Goal: Information Seeking & Learning: Learn about a topic

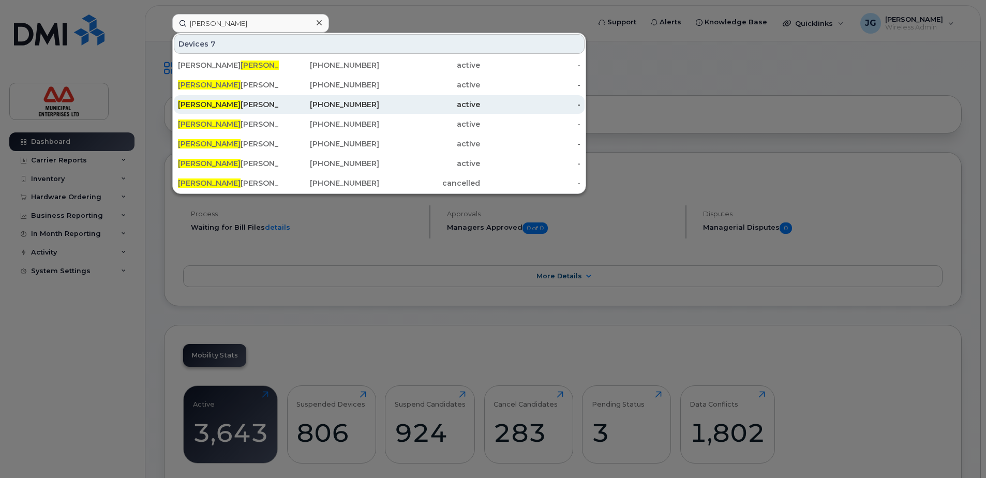
type input "brent"
click at [242, 102] on div "Brent Macdonald" at bounding box center [228, 104] width 101 height 10
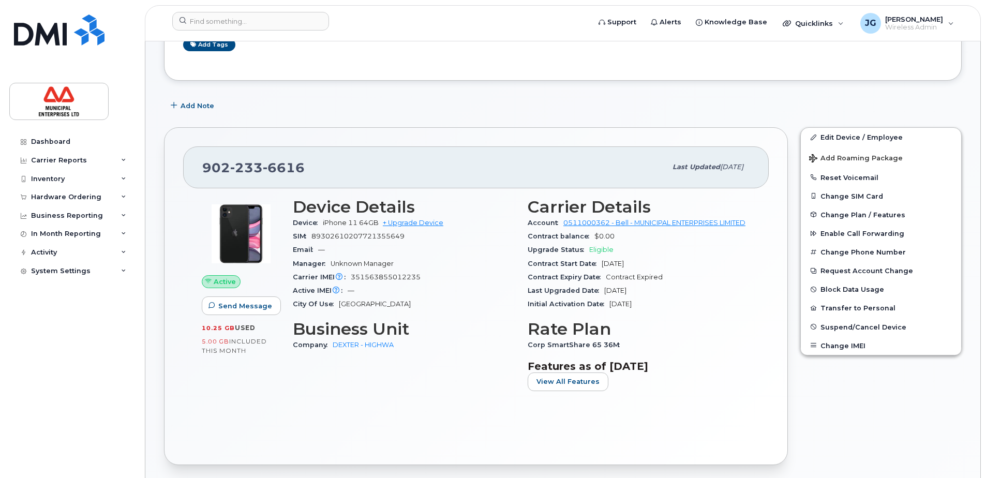
scroll to position [207, 0]
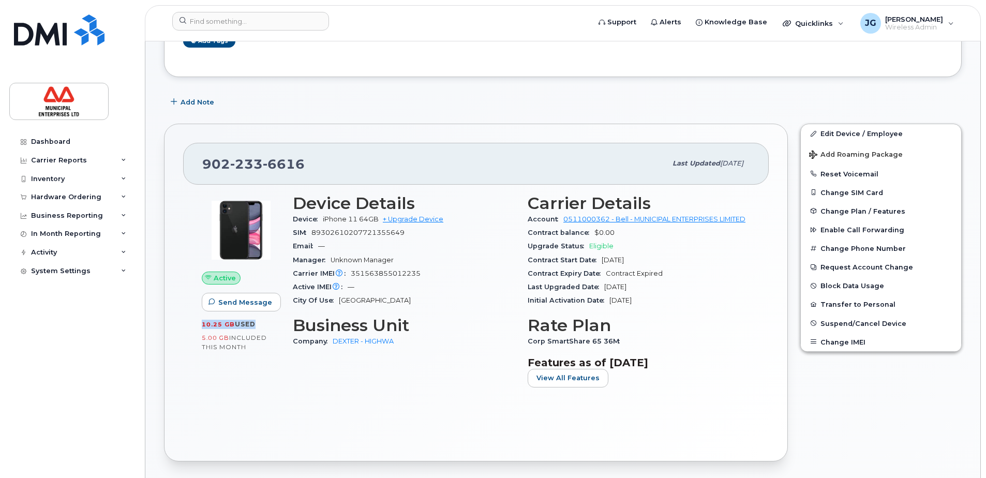
drag, startPoint x: 201, startPoint y: 324, endPoint x: 252, endPoint y: 324, distance: 51.2
click at [252, 324] on div "Active Send Message 10.25 GB  used 5.00 GB  included this month" at bounding box center [241, 295] width 91 height 214
click at [252, 324] on span "used" at bounding box center [245, 324] width 21 height 8
drag, startPoint x: 256, startPoint y: 325, endPoint x: 196, endPoint y: 326, distance: 60.0
click at [196, 326] on div "Active Send Message 10.25 GB  used 5.00 GB  included this month" at bounding box center [241, 295] width 91 height 214
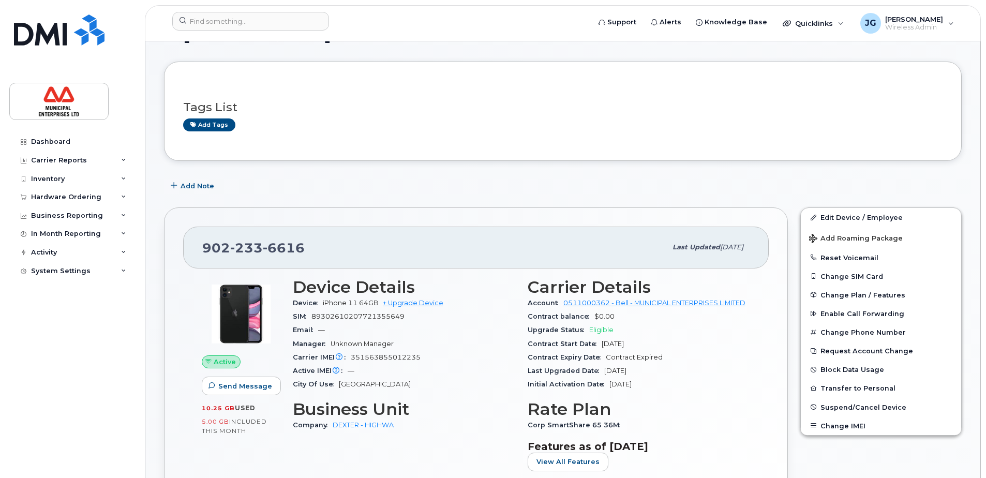
scroll to position [0, 0]
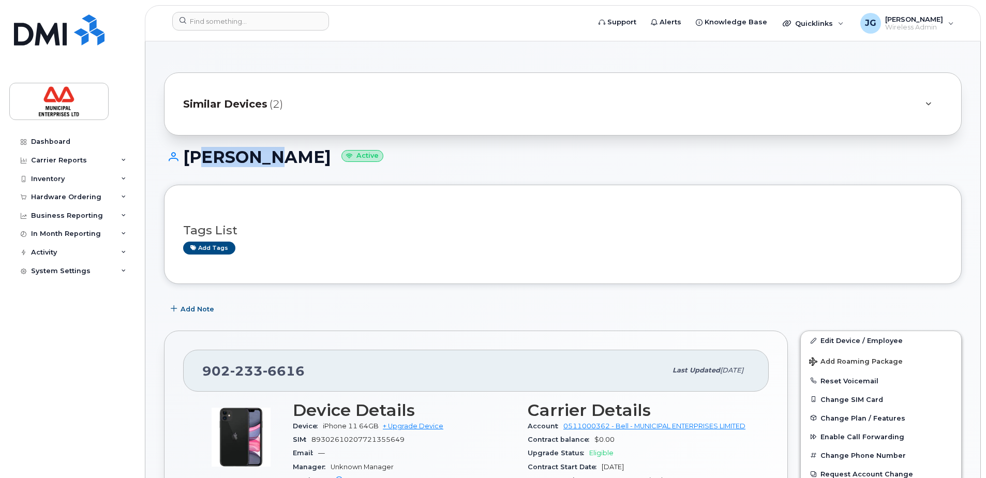
drag, startPoint x: 192, startPoint y: 158, endPoint x: 272, endPoint y: 164, distance: 79.4
click at [272, 164] on h1 "Brent Macdonald Active" at bounding box center [563, 157] width 798 height 18
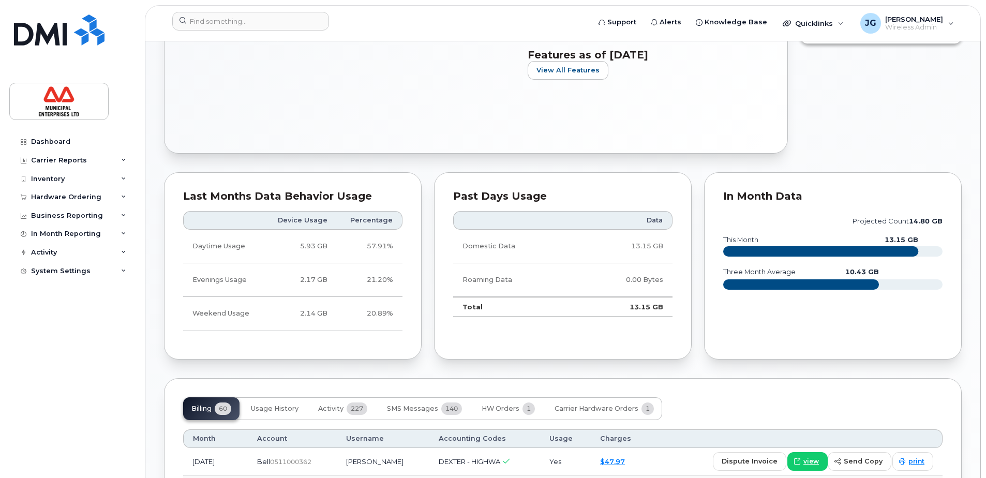
scroll to position [517, 0]
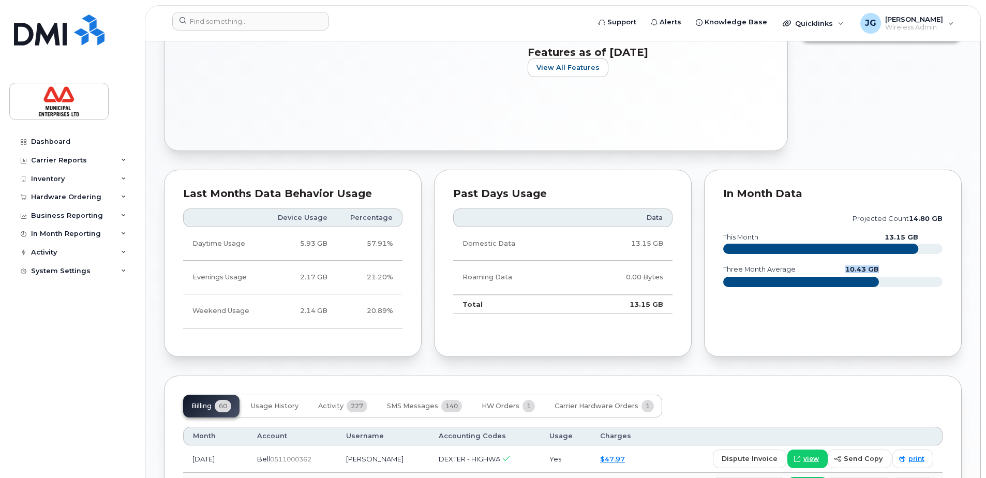
drag, startPoint x: 882, startPoint y: 274, endPoint x: 819, endPoint y: 275, distance: 63.1
click at [819, 275] on icon "projected count 14.80 GB this month 13.15 GB three month average 10.43 GB" at bounding box center [832, 254] width 219 height 93
drag, startPoint x: 819, startPoint y: 275, endPoint x: 757, endPoint y: 276, distance: 62.6
click at [760, 273] on text "three month average" at bounding box center [759, 269] width 73 height 8
drag, startPoint x: 729, startPoint y: 277, endPoint x: 891, endPoint y: 279, distance: 162.4
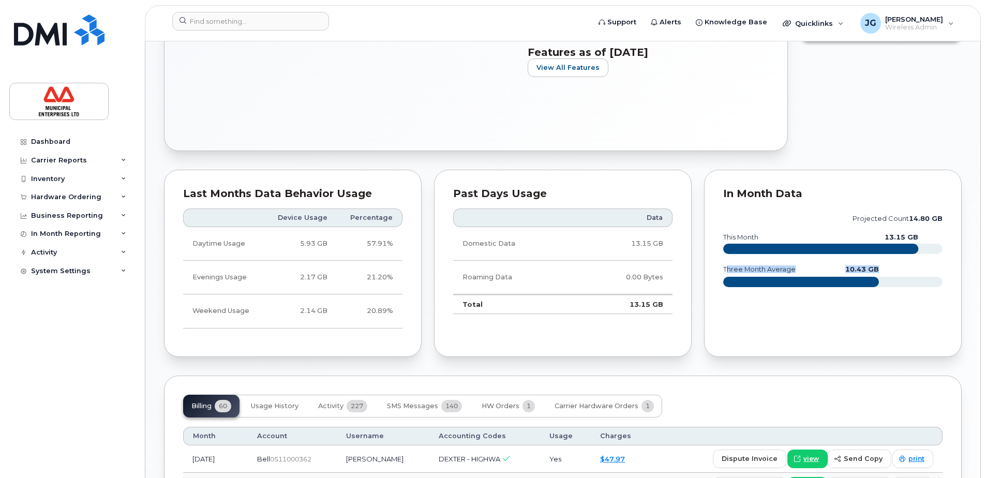
click at [891, 279] on icon "projected count 14.80 GB this month 13.15 GB three month average 10.43 GB" at bounding box center [832, 254] width 219 height 93
click at [889, 279] on icon "projected count 14.80 GB this month 13.15 GB three month average 10.43 GB" at bounding box center [832, 254] width 219 height 93
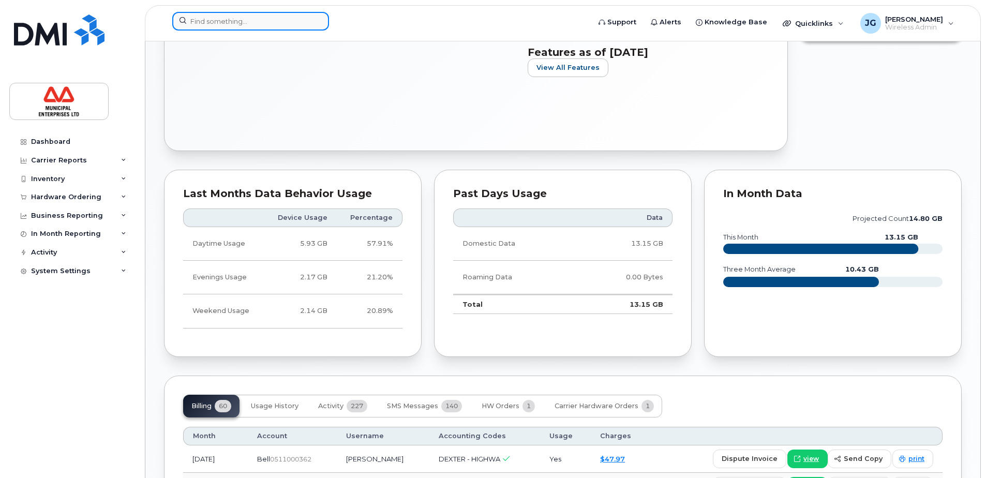
click at [234, 18] on input at bounding box center [250, 21] width 157 height 19
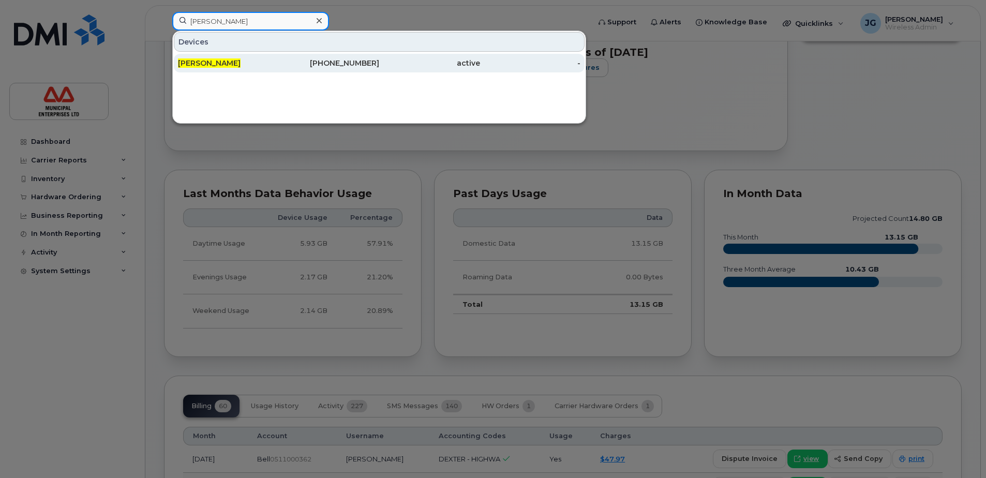
type input "paul fox"
click at [362, 68] on div "902-430-7895" at bounding box center [329, 63] width 101 height 10
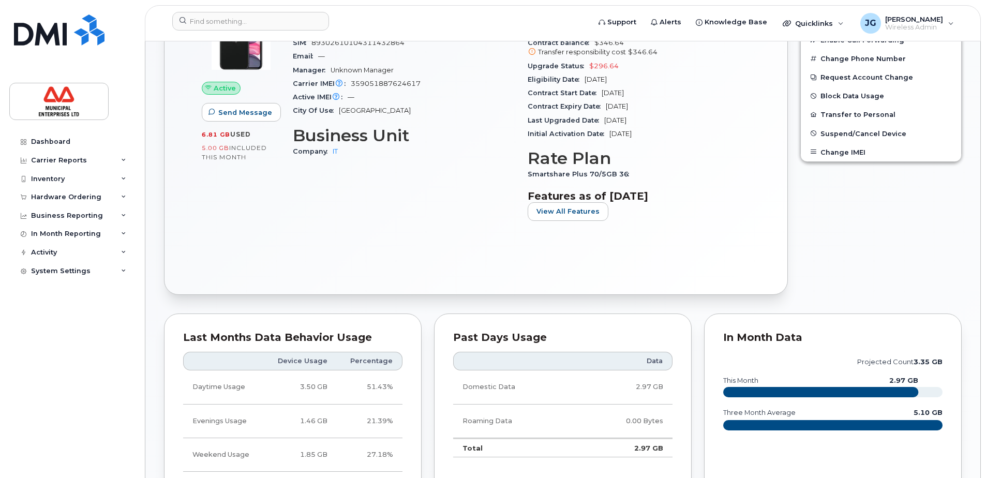
scroll to position [310, 0]
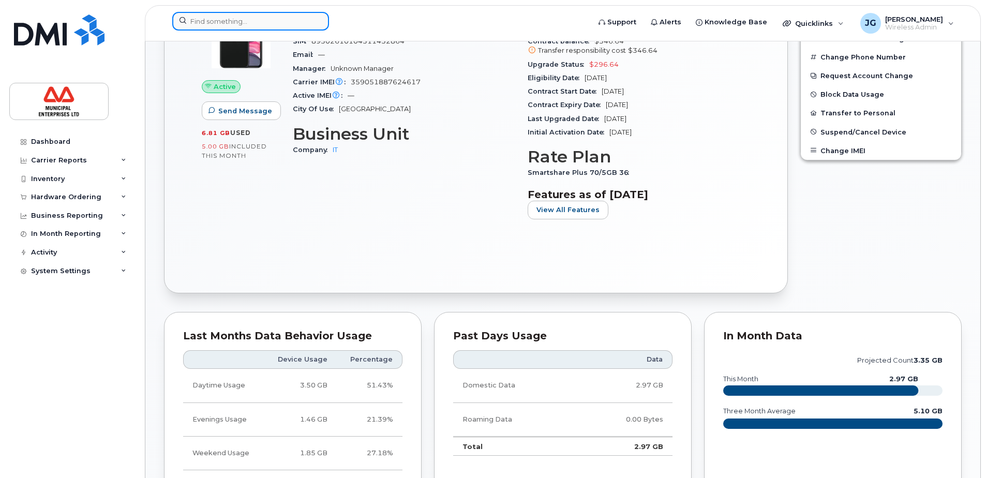
drag, startPoint x: 251, startPoint y: 22, endPoint x: 251, endPoint y: 17, distance: 5.2
click at [251, 22] on input at bounding box center [250, 21] width 157 height 19
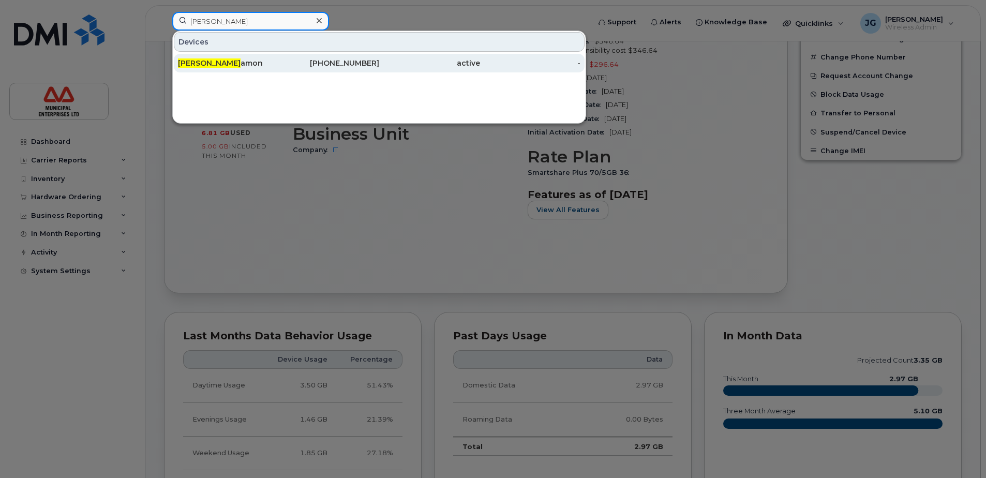
type input "tim shun"
click at [254, 66] on div "Tim Shun amon" at bounding box center [228, 63] width 101 height 10
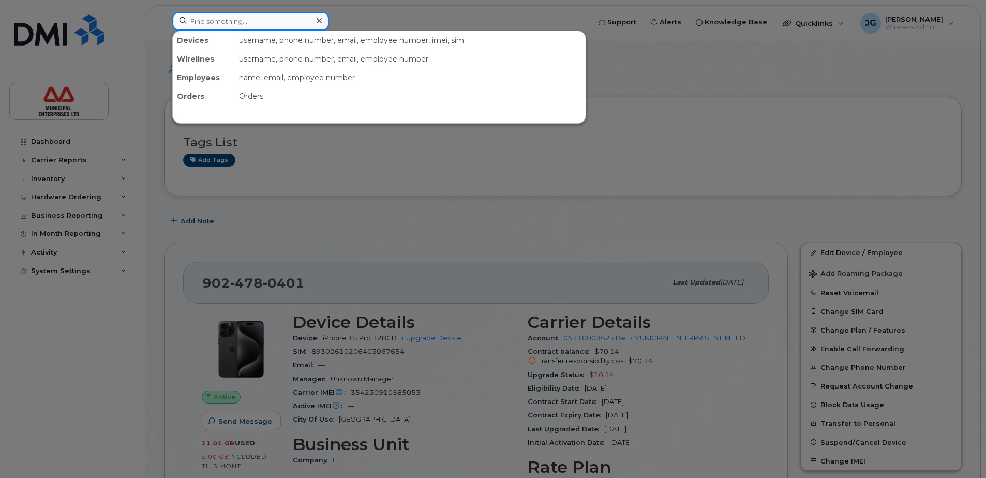
click at [256, 20] on input at bounding box center [250, 21] width 157 height 19
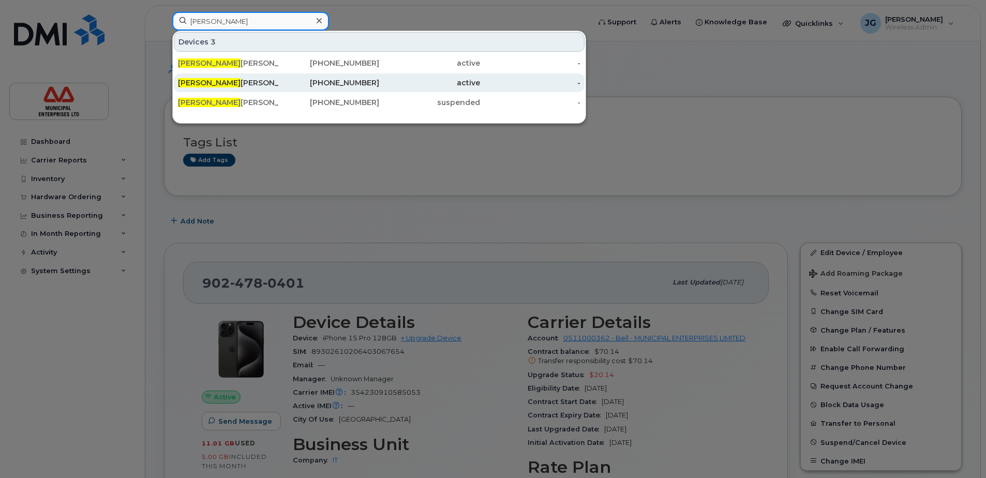
type input "jake"
click at [221, 82] on div "Jake Galbraith" at bounding box center [228, 83] width 101 height 10
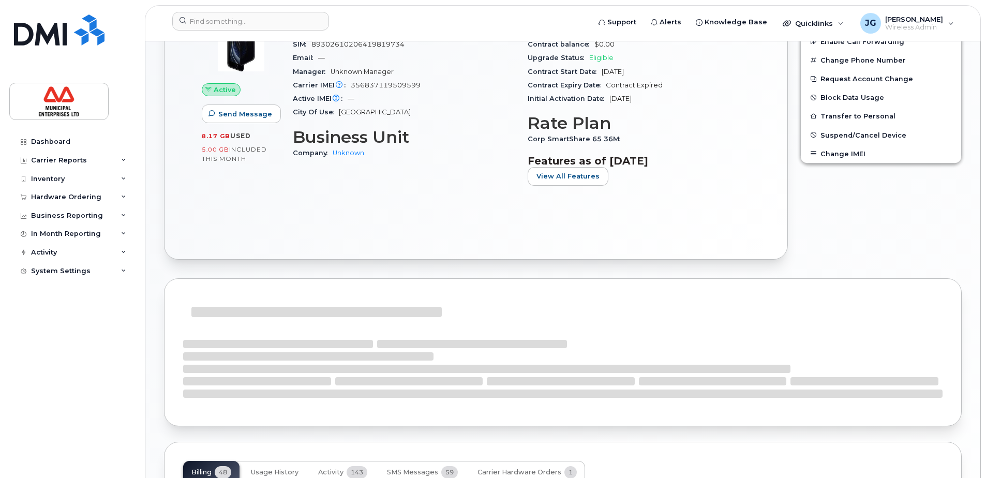
scroll to position [353, 0]
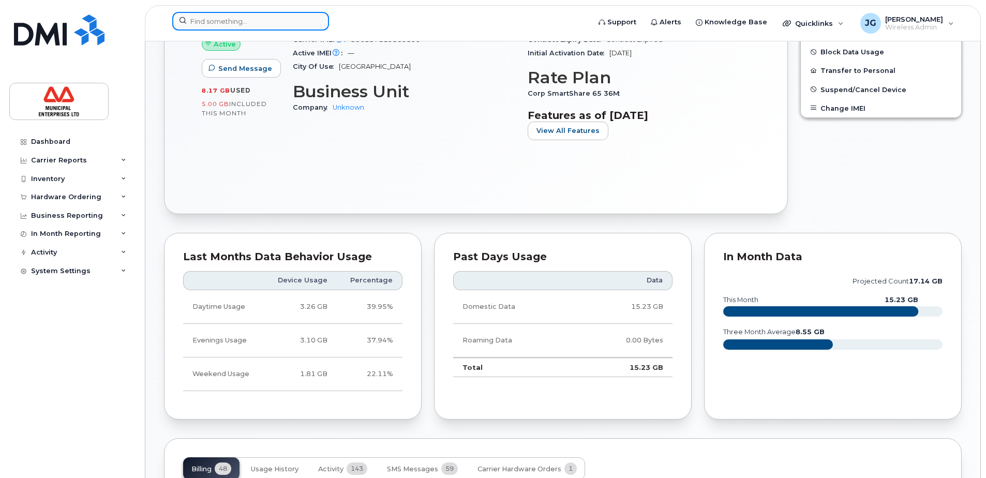
click at [201, 23] on input at bounding box center [250, 21] width 157 height 19
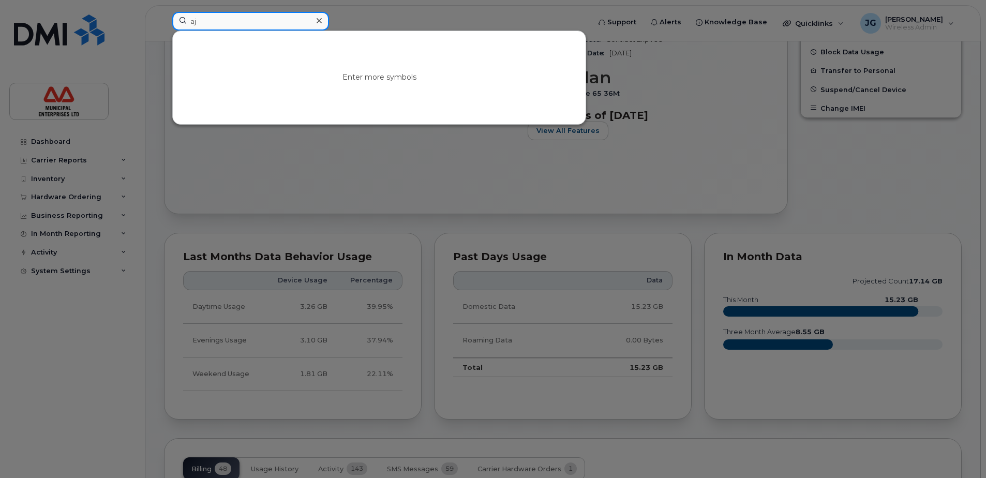
type input "a"
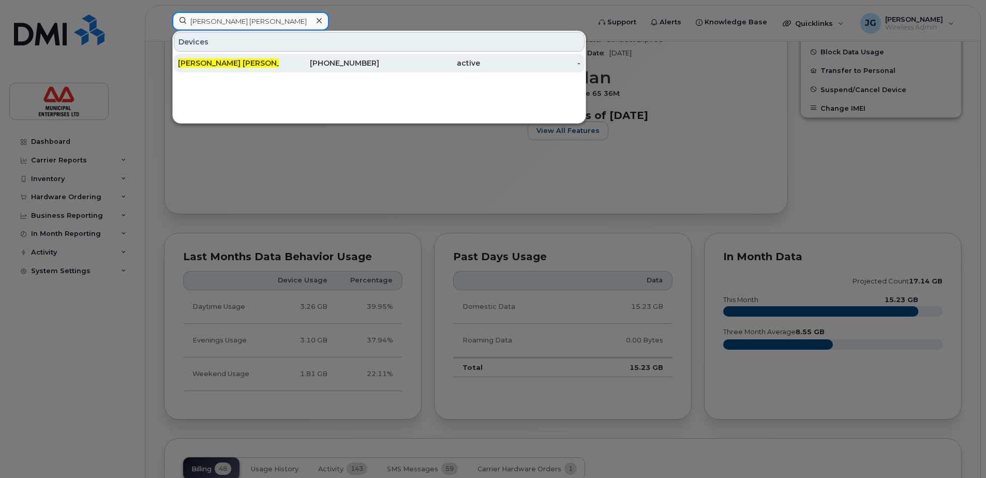
type input "[PERSON_NAME] [PERSON_NAME]"
click at [221, 63] on div "[PERSON_NAME] [PERSON_NAME] oit" at bounding box center [228, 63] width 101 height 10
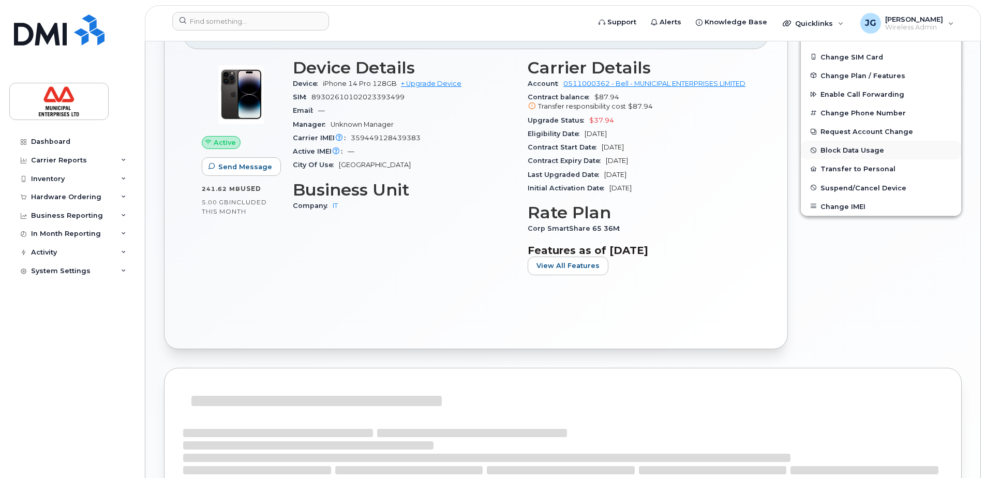
scroll to position [259, 0]
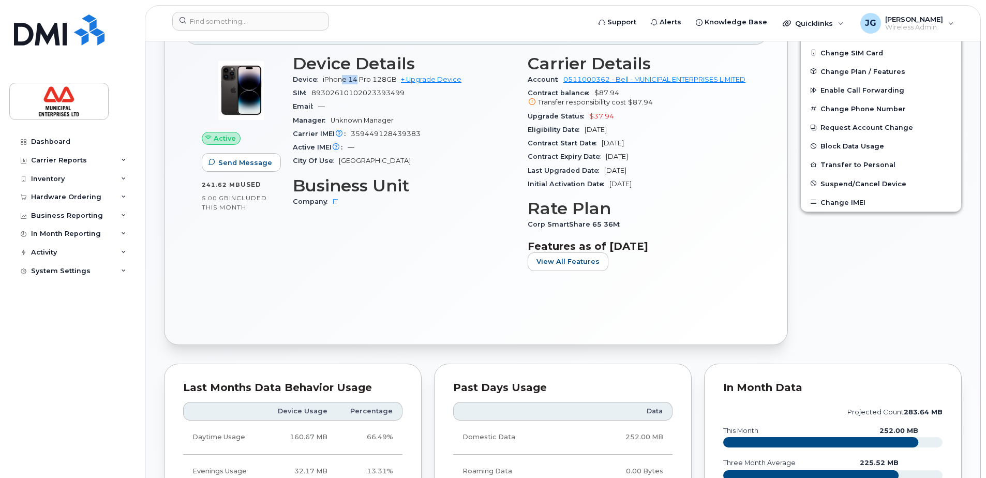
drag, startPoint x: 342, startPoint y: 78, endPoint x: 358, endPoint y: 78, distance: 15.5
click at [358, 78] on span "iPhone 14 Pro 128GB" at bounding box center [360, 80] width 74 height 8
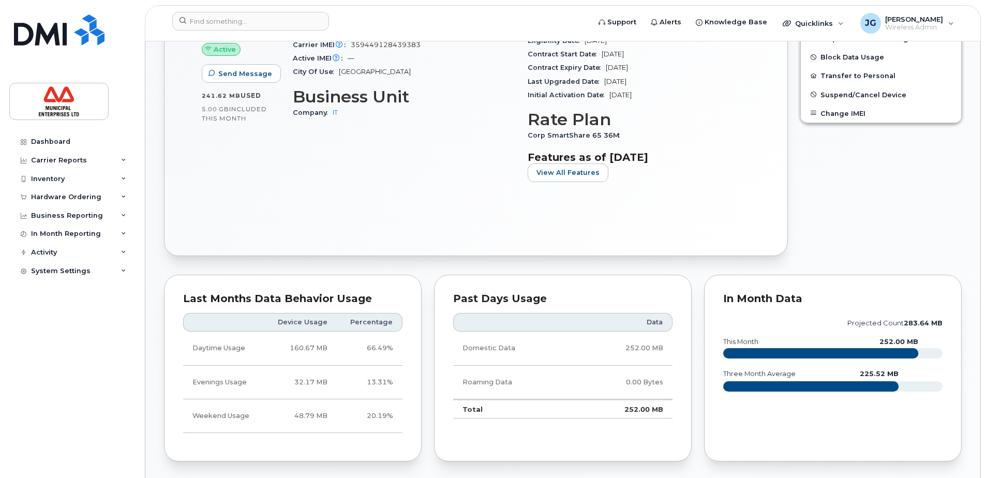
scroll to position [362, 0]
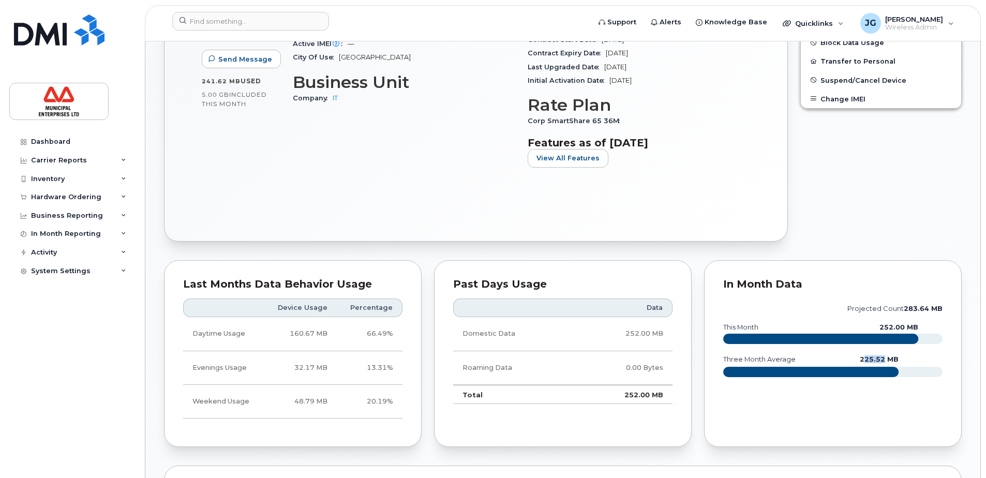
drag, startPoint x: 864, startPoint y: 370, endPoint x: 886, endPoint y: 367, distance: 22.5
click at [886, 363] on text "225.52 MB" at bounding box center [879, 359] width 39 height 8
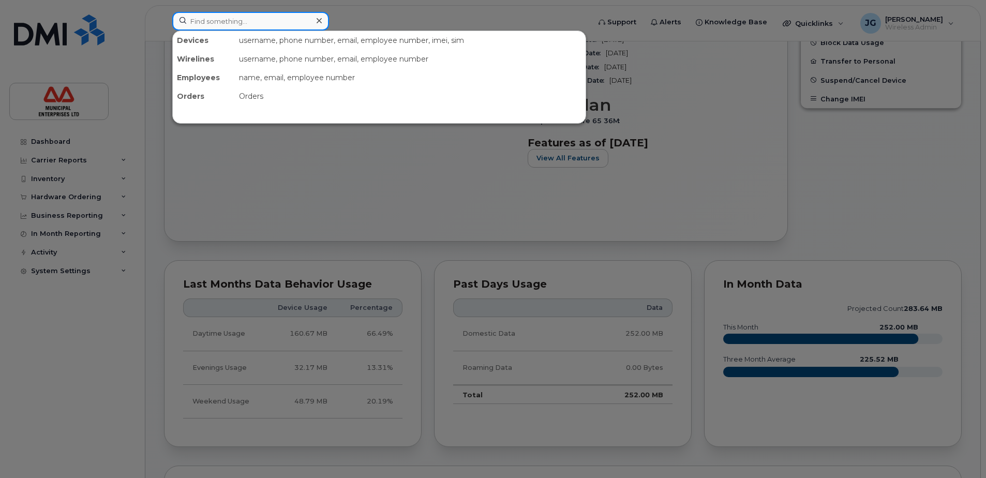
click at [274, 22] on input at bounding box center [250, 21] width 157 height 19
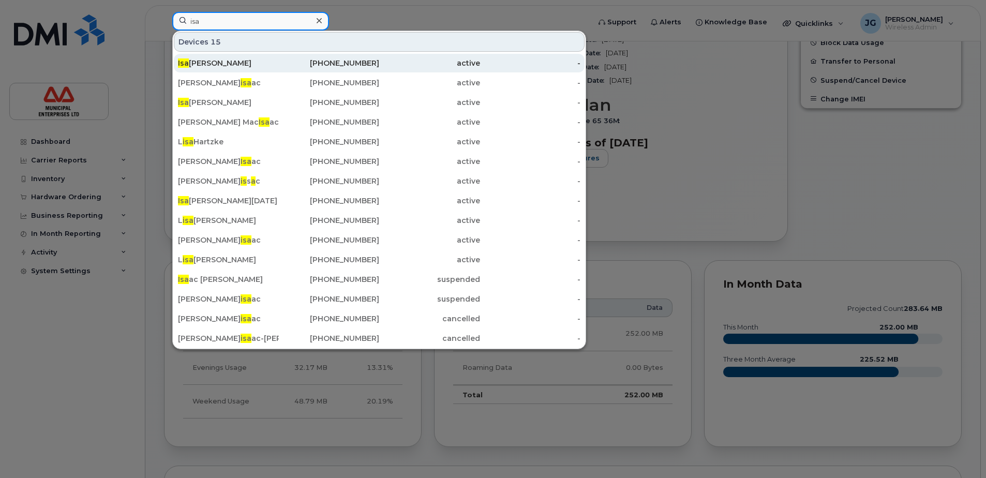
type input "isa"
click at [223, 65] on div "Isa iah Baltzer" at bounding box center [228, 63] width 101 height 10
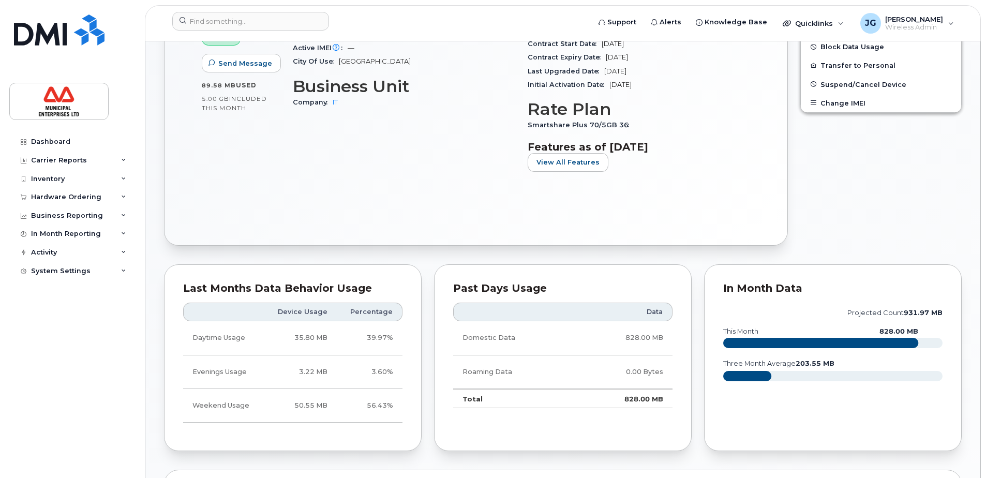
scroll to position [362, 0]
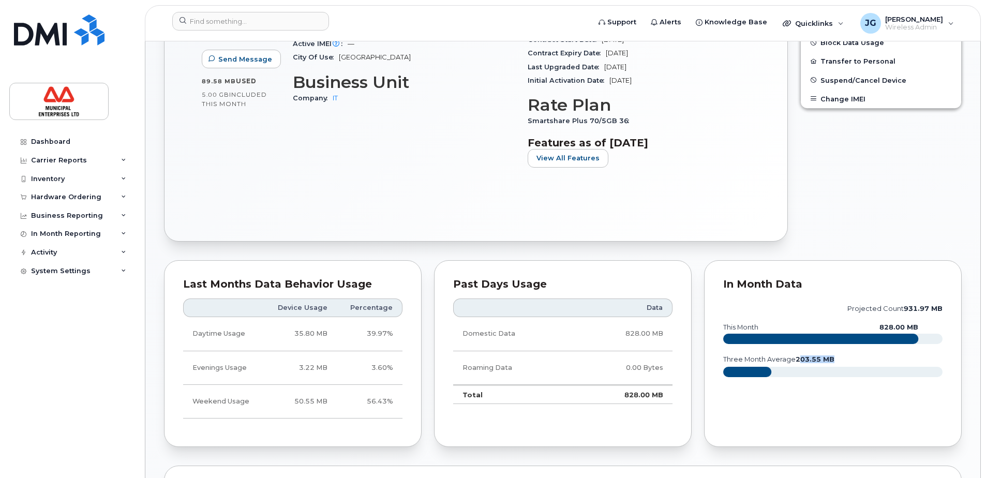
drag, startPoint x: 801, startPoint y: 369, endPoint x: 829, endPoint y: 370, distance: 27.9
click at [829, 363] on tspan "203.55 MB" at bounding box center [814, 359] width 39 height 8
drag, startPoint x: 829, startPoint y: 370, endPoint x: 834, endPoint y: 369, distance: 5.7
click at [834, 363] on tspan "203.55 MB" at bounding box center [814, 359] width 39 height 8
drag, startPoint x: 924, startPoint y: 338, endPoint x: 880, endPoint y: 334, distance: 44.2
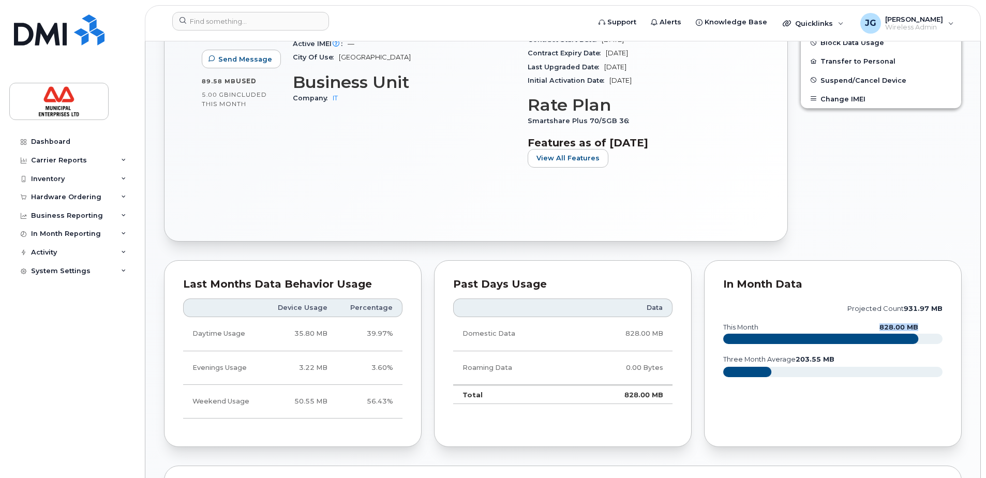
click at [880, 334] on icon "projected count 931.97 MB this month 828.00 MB three month average 203.55 MB" at bounding box center [832, 344] width 219 height 93
drag, startPoint x: 880, startPoint y: 334, endPoint x: 870, endPoint y: 223, distance: 110.7
click at [870, 223] on div "Edit Device / Employee Add Roaming Package Reset Voicemail Change SIM Card Chan…" at bounding box center [881, 60] width 174 height 373
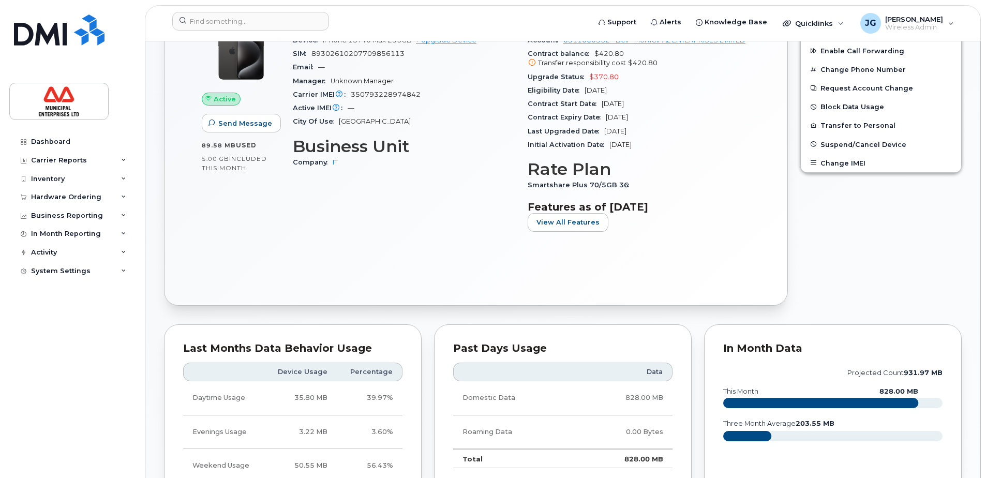
scroll to position [207, 0]
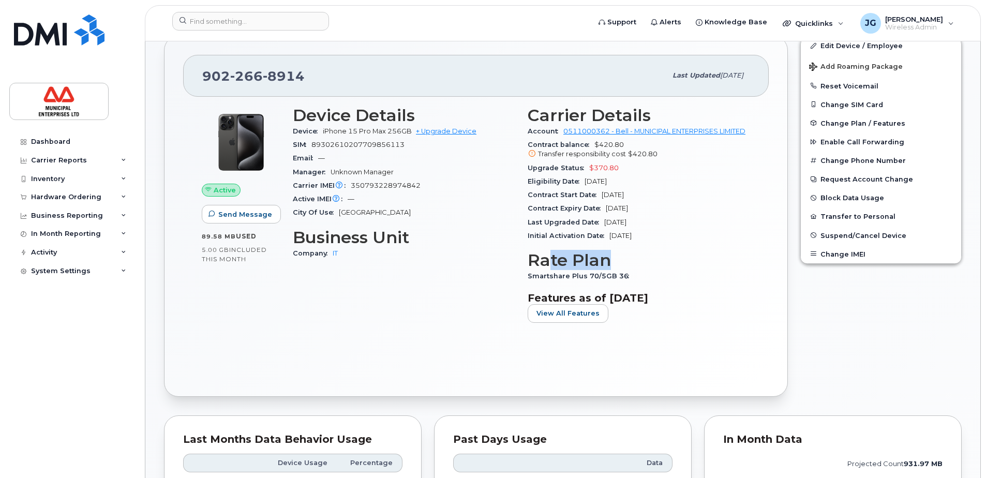
drag, startPoint x: 548, startPoint y: 269, endPoint x: 621, endPoint y: 274, distance: 73.1
click at [621, 269] on h3 "Rate Plan" at bounding box center [639, 260] width 222 height 19
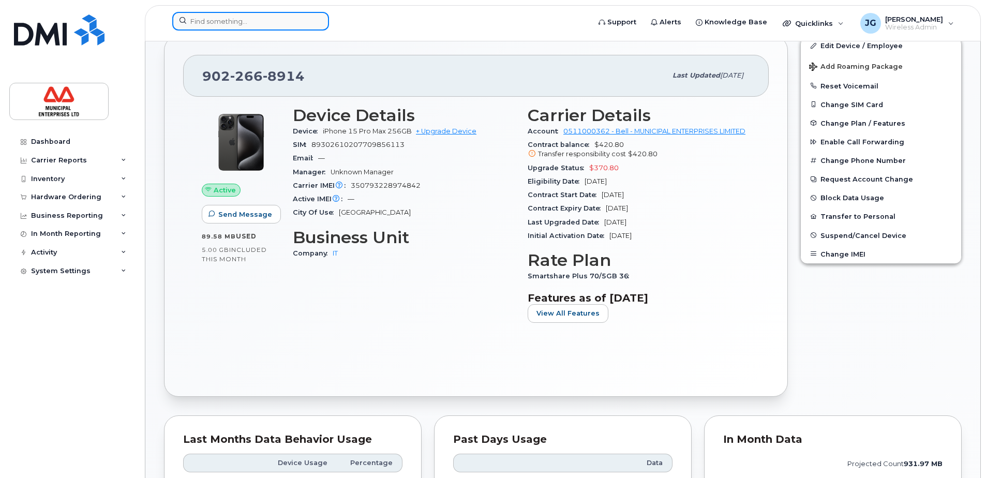
click at [219, 19] on input at bounding box center [250, 21] width 157 height 19
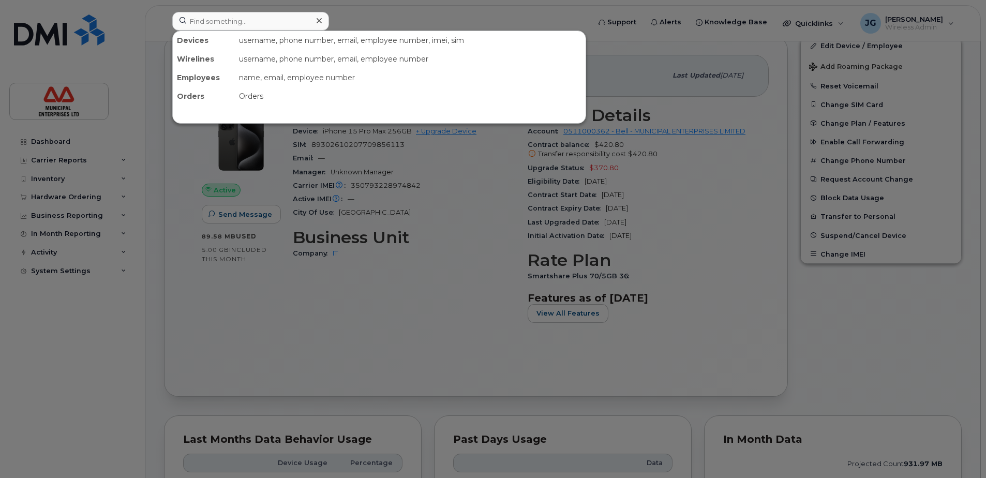
click at [468, 232] on div at bounding box center [493, 239] width 986 height 478
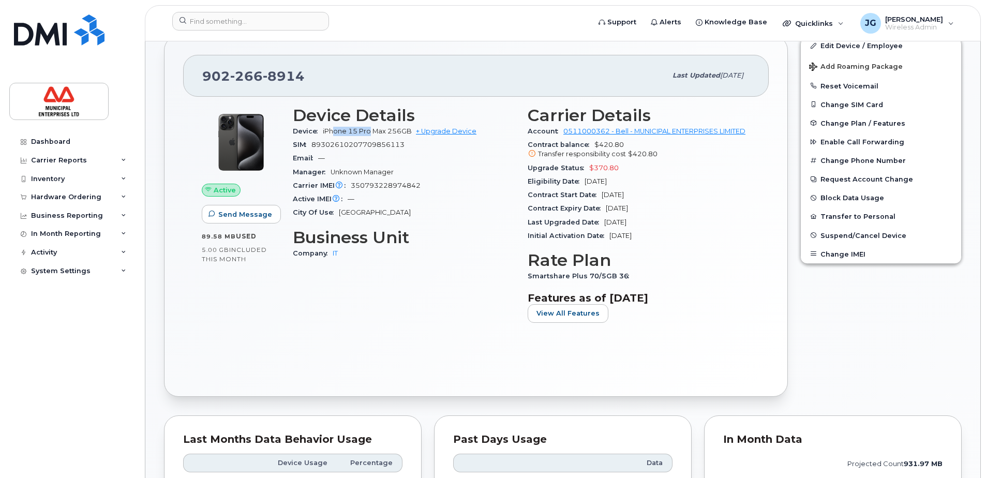
drag, startPoint x: 336, startPoint y: 135, endPoint x: 370, endPoint y: 129, distance: 34.6
click at [370, 129] on div "Device iPhone 15 Pro Max 256GB + Upgrade Device" at bounding box center [404, 131] width 222 height 13
click at [370, 129] on span "iPhone 15 Pro Max 256GB" at bounding box center [367, 131] width 89 height 8
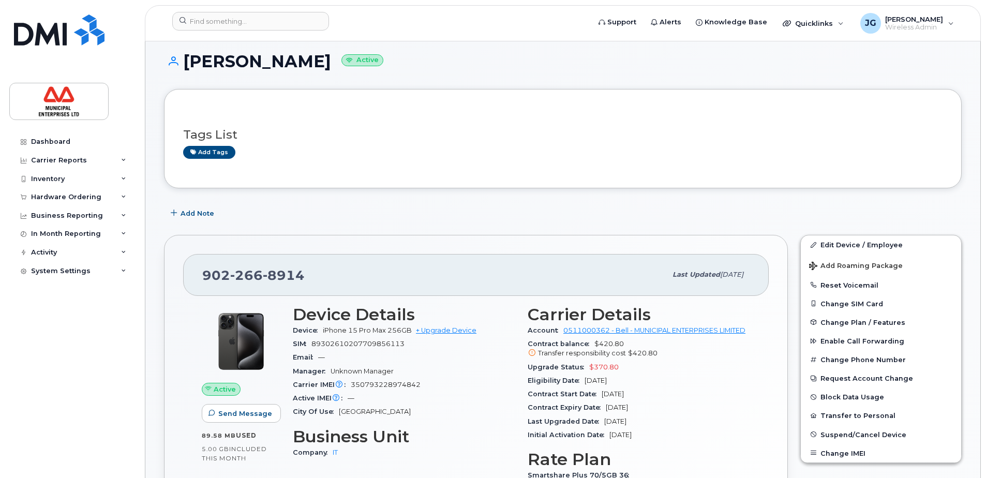
scroll to position [0, 0]
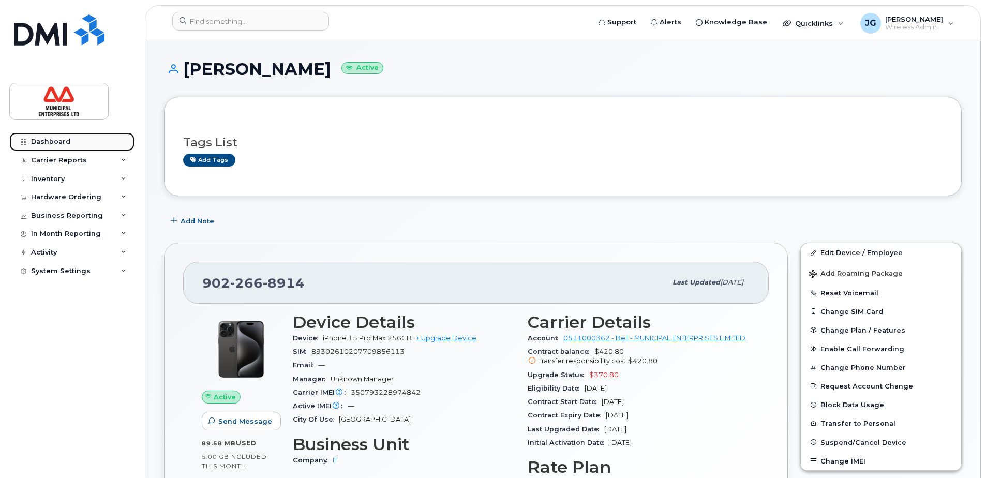
click at [51, 141] on div "Dashboard" at bounding box center [50, 142] width 39 height 8
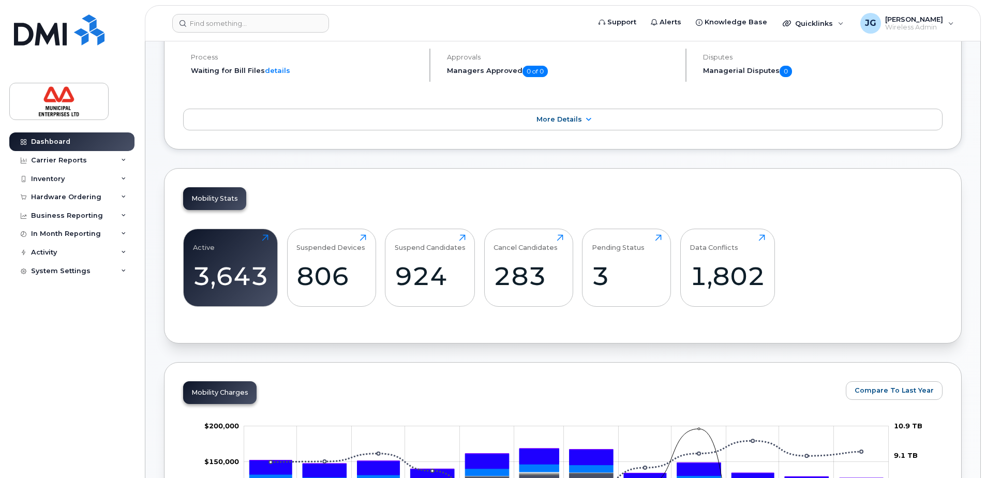
scroll to position [154, 0]
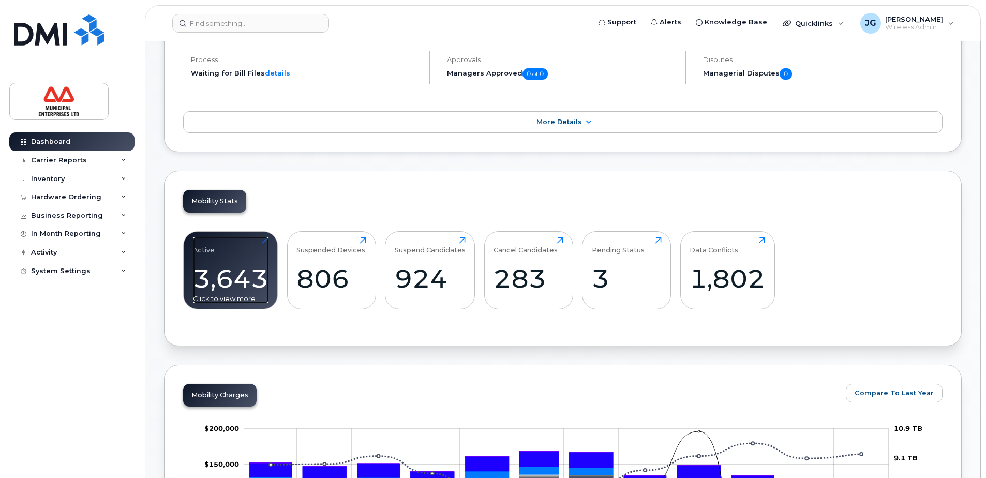
click at [243, 259] on div "Active 3,643 Click to view more" at bounding box center [231, 270] width 76 height 66
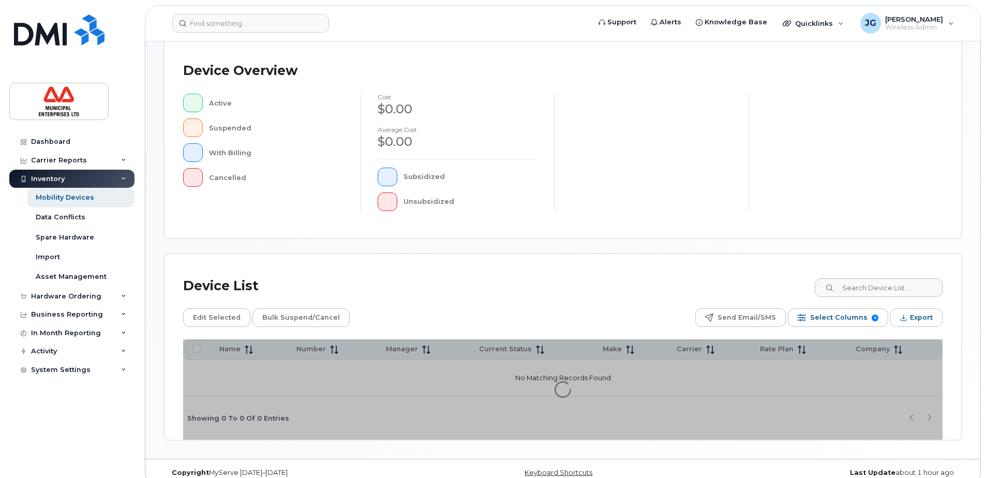
scroll to position [233, 0]
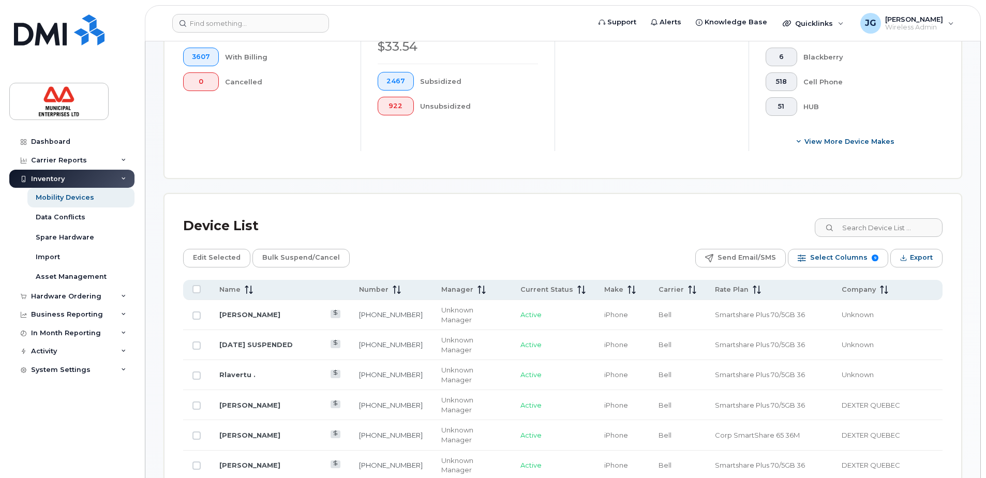
scroll to position [388, 0]
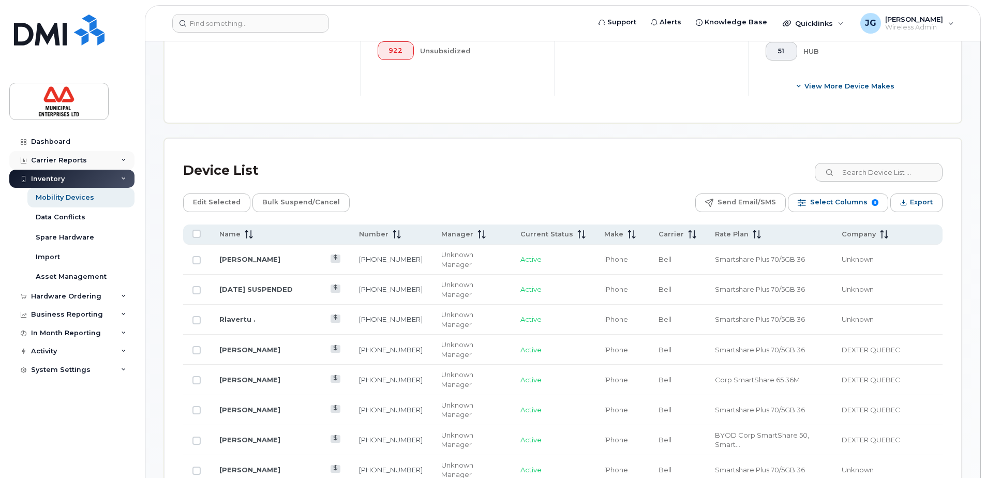
click at [64, 162] on div "Carrier Reports" at bounding box center [59, 160] width 56 height 8
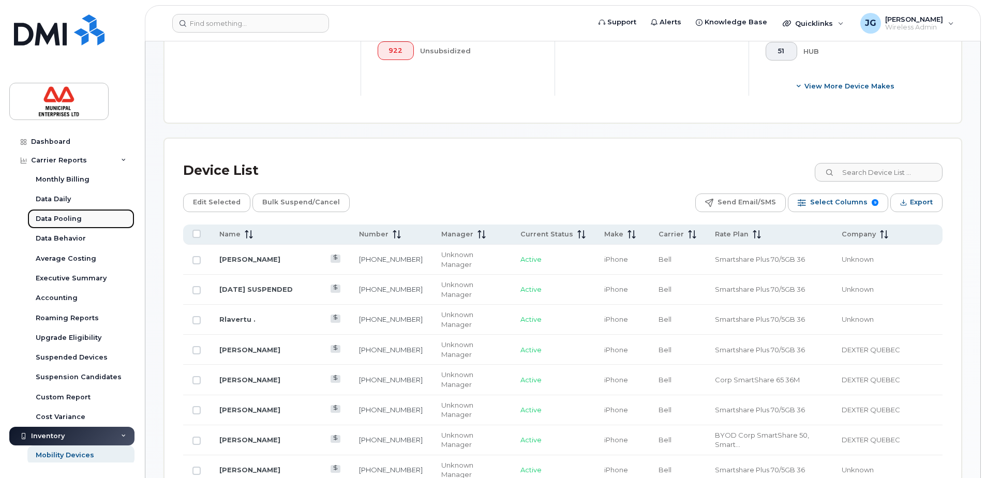
click at [62, 215] on div "Data Pooling" at bounding box center [59, 218] width 46 height 9
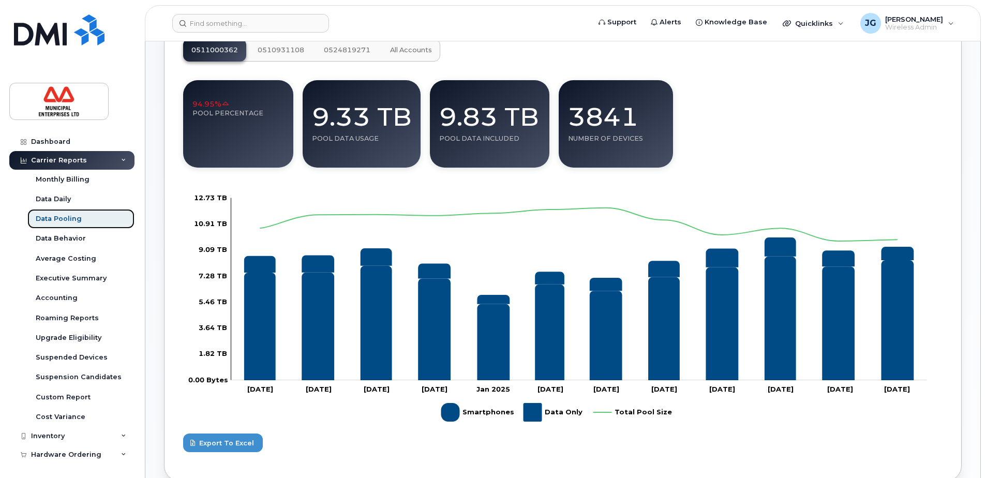
scroll to position [103, 0]
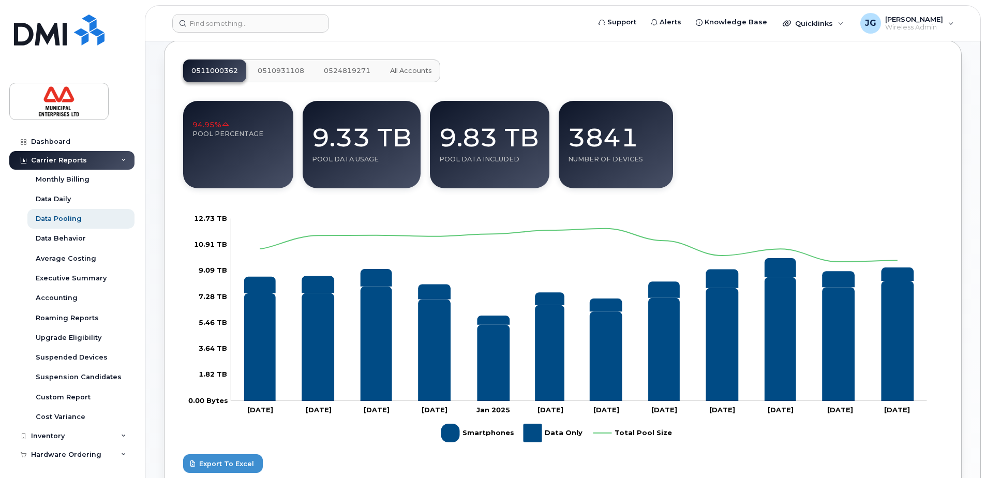
click at [416, 72] on span "All Accounts" at bounding box center [411, 71] width 42 height 8
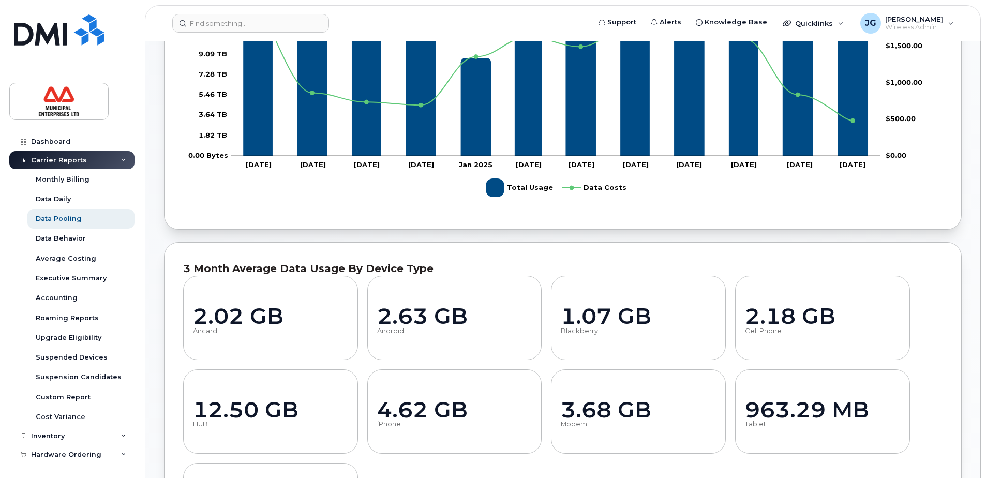
scroll to position [465, 0]
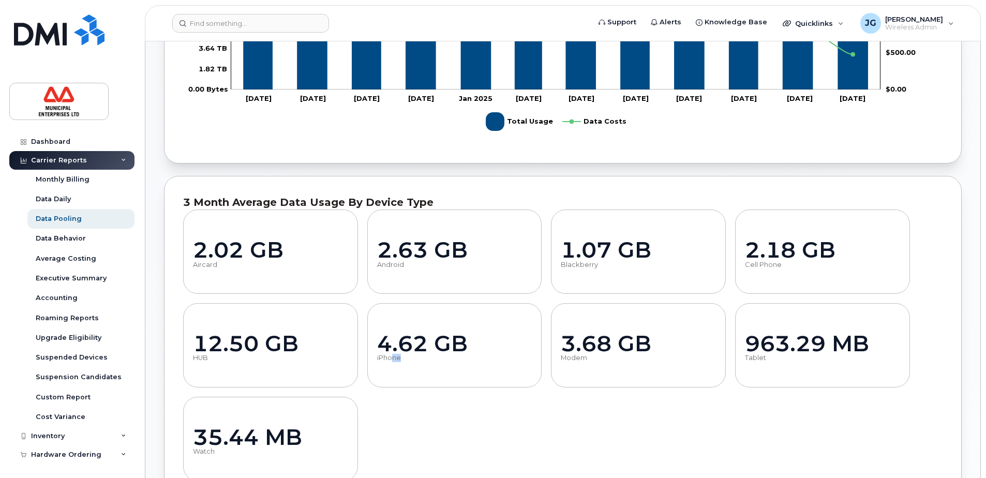
drag, startPoint x: 391, startPoint y: 356, endPoint x: 406, endPoint y: 359, distance: 15.2
click at [406, 359] on div "iPhone" at bounding box center [454, 358] width 155 height 8
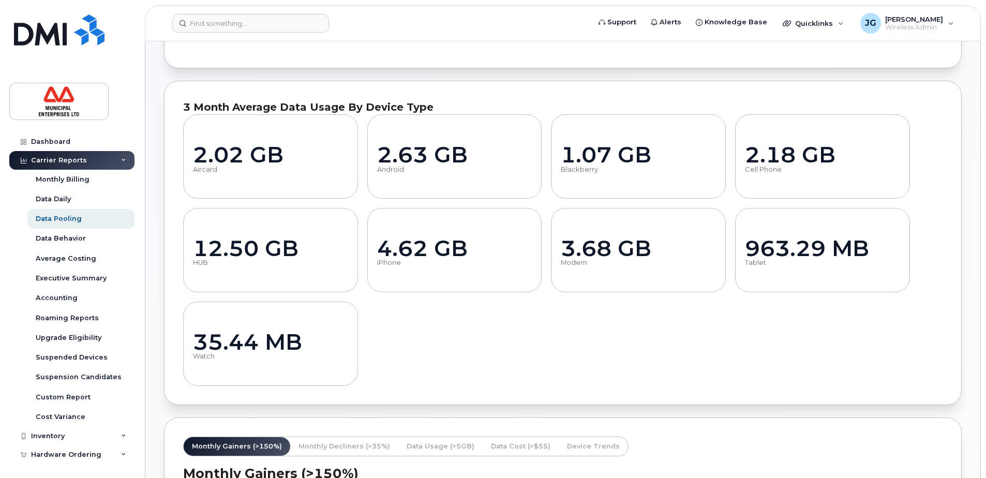
scroll to position [569, 0]
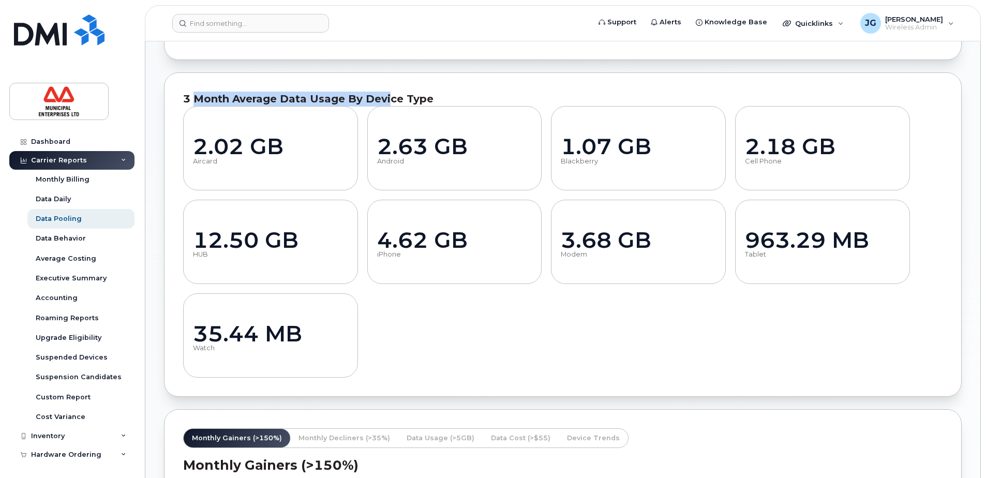
drag, startPoint x: 195, startPoint y: 97, endPoint x: 388, endPoint y: 99, distance: 193.5
click at [388, 99] on div "3 month average data usage by device type" at bounding box center [562, 99] width 759 height 15
drag, startPoint x: 388, startPoint y: 99, endPoint x: 353, endPoint y: 96, distance: 35.3
click at [342, 96] on div "3 month average data usage by device type" at bounding box center [562, 99] width 759 height 15
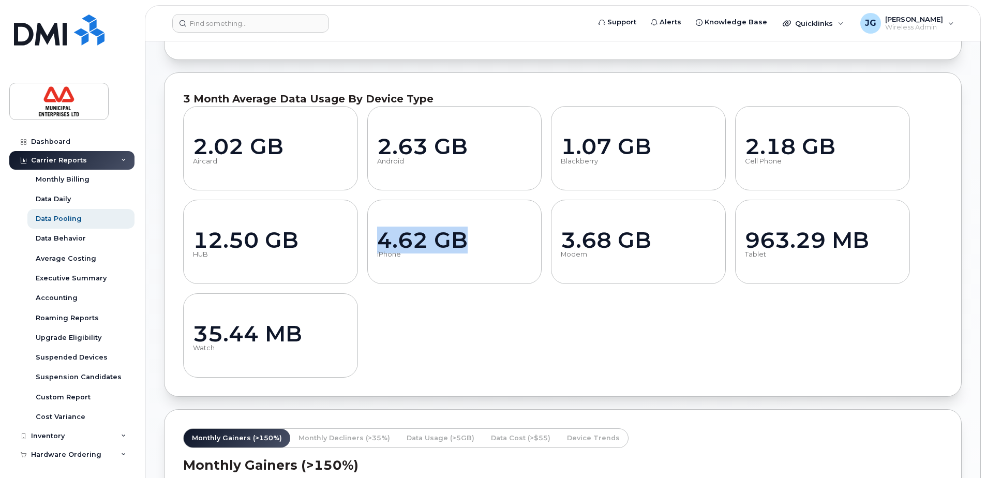
drag, startPoint x: 479, startPoint y: 240, endPoint x: 380, endPoint y: 238, distance: 99.8
click at [380, 238] on div "4.62 GB" at bounding box center [454, 240] width 155 height 24
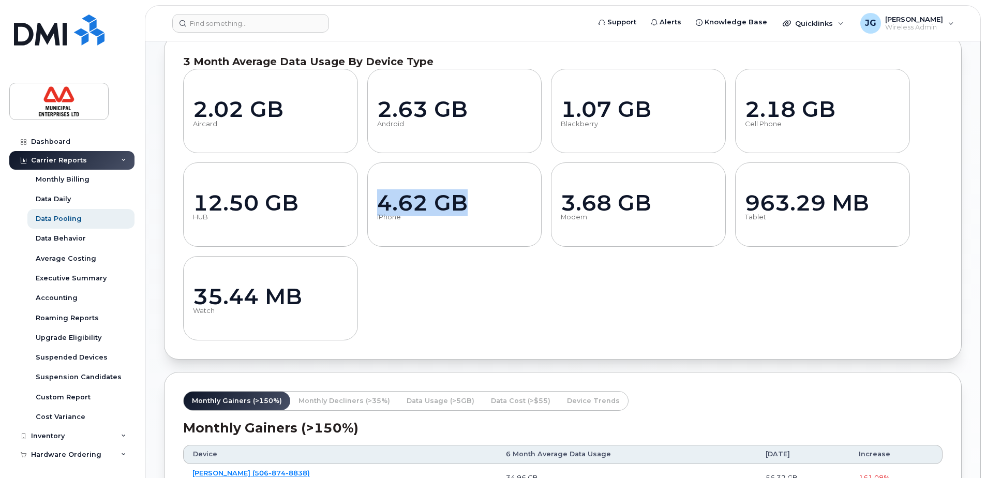
scroll to position [672, 0]
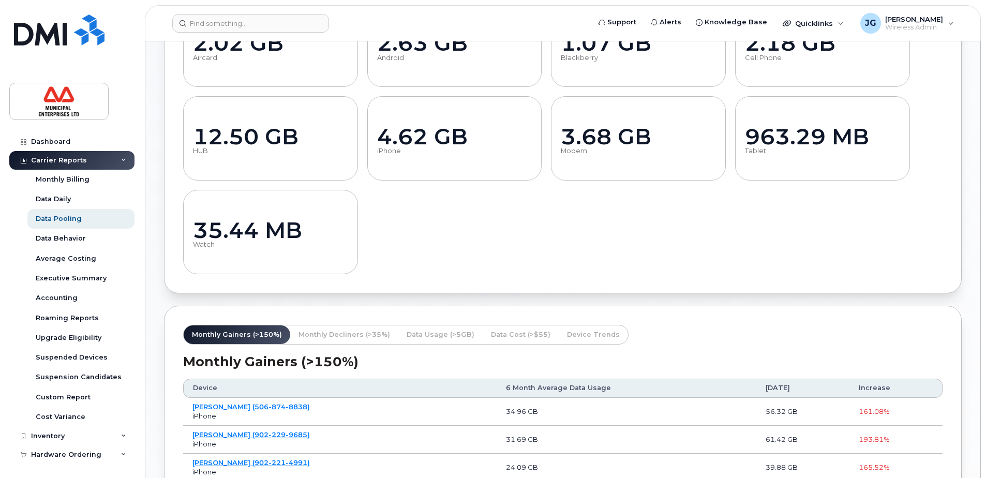
click at [424, 226] on div "2.02 GB Aircard 2.63 GB Android 1.07 GB Blackberry 2.18 GB Cell Phone 12.50 GB …" at bounding box center [562, 139] width 759 height 272
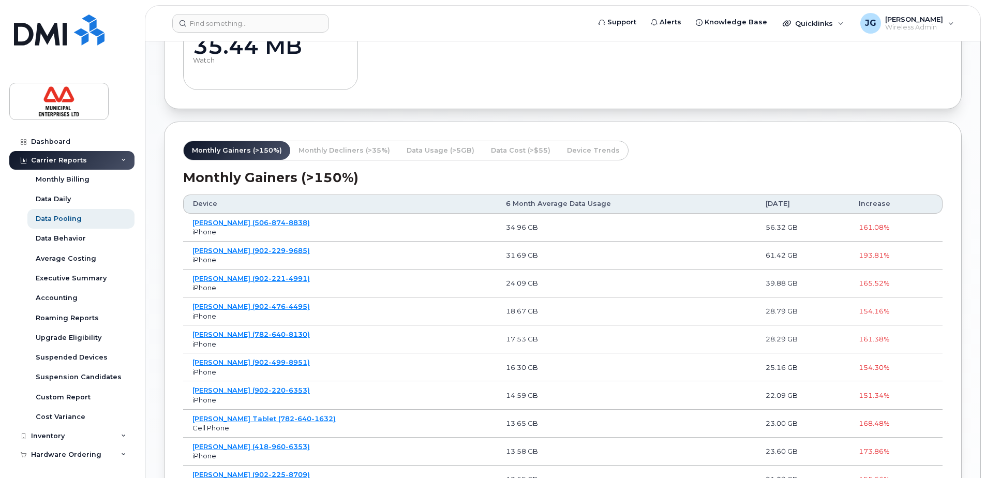
scroll to position [828, 0]
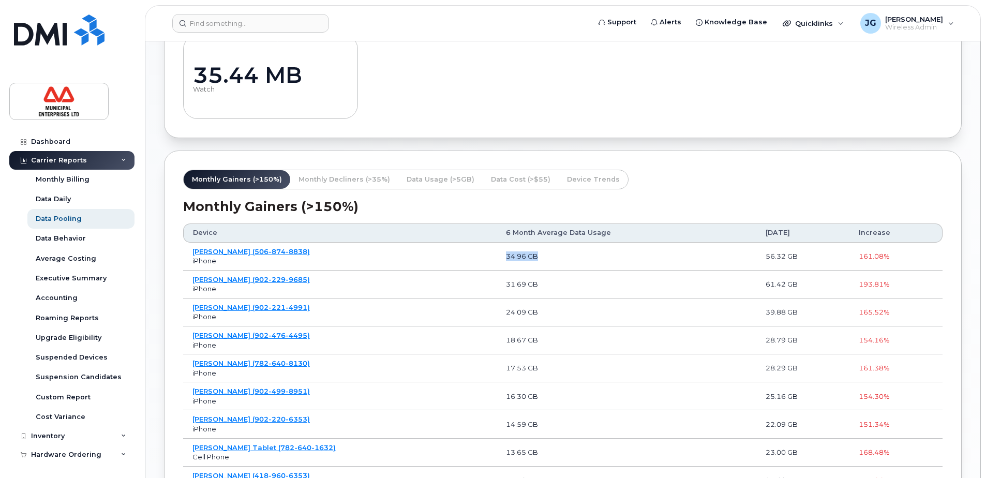
drag, startPoint x: 533, startPoint y: 260, endPoint x: 486, endPoint y: 259, distance: 46.6
click at [497, 259] on td "34.96 GB" at bounding box center [627, 257] width 260 height 28
drag, startPoint x: 486, startPoint y: 259, endPoint x: 611, endPoint y: 219, distance: 131.5
drag, startPoint x: 537, startPoint y: 254, endPoint x: 484, endPoint y: 254, distance: 53.3
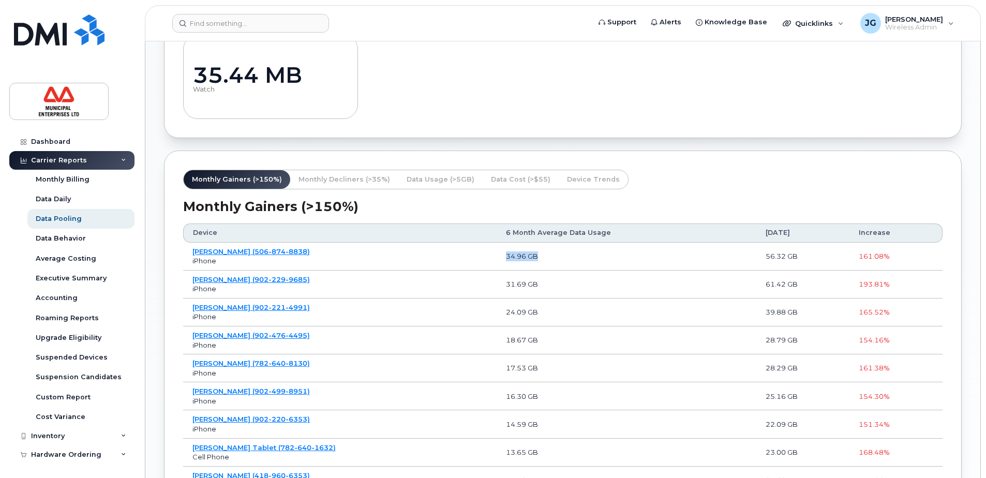
click at [497, 254] on td "34.96 GB" at bounding box center [627, 257] width 260 height 28
click at [447, 180] on span "Data Usage (>5GB)" at bounding box center [441, 179] width 68 height 10
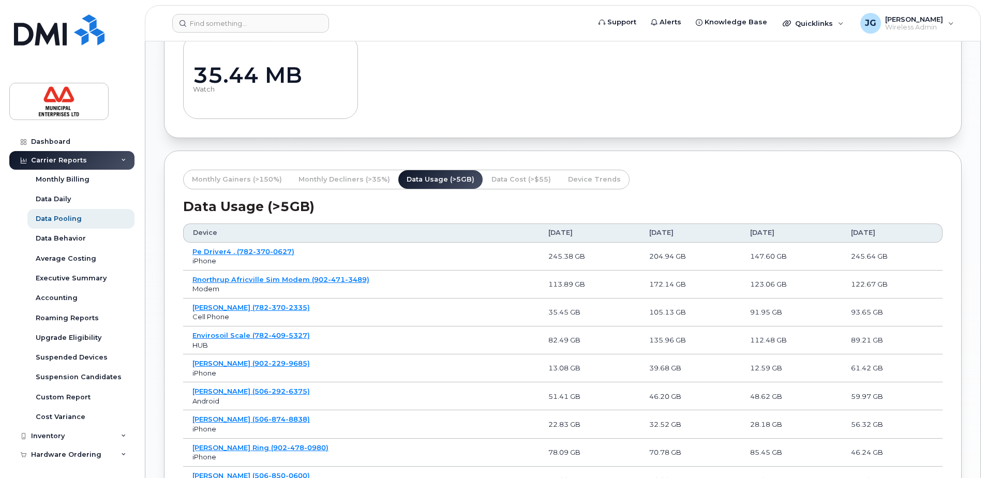
click at [494, 183] on span "Data Cost (>$55)" at bounding box center [520, 179] width 59 height 10
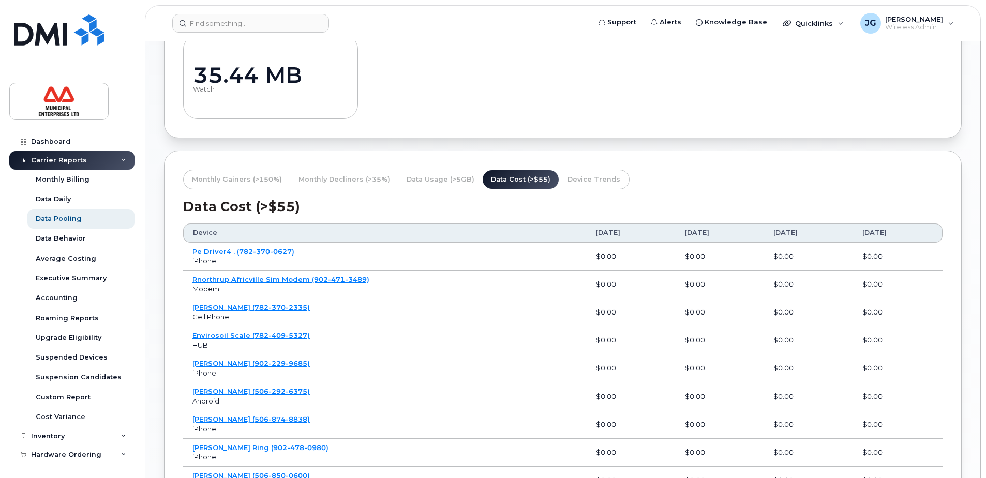
click at [583, 183] on span "Device Trends" at bounding box center [593, 179] width 53 height 10
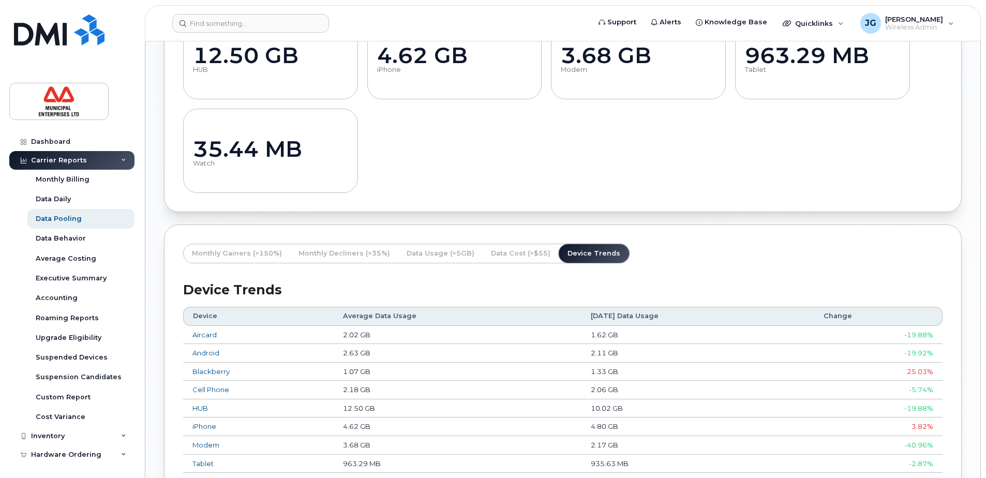
scroll to position [715, 0]
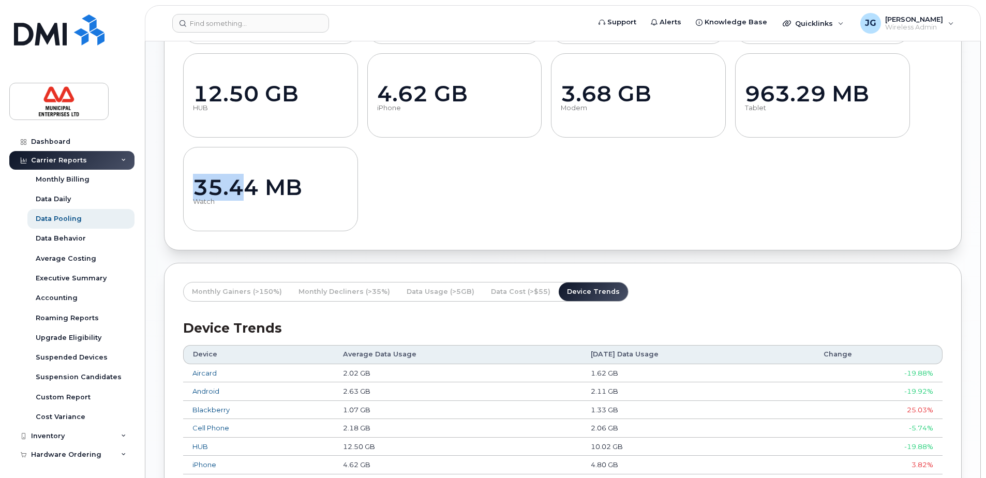
drag, startPoint x: 199, startPoint y: 189, endPoint x: 242, endPoint y: 188, distance: 42.4
click at [242, 188] on div "35.44 MB" at bounding box center [270, 187] width 155 height 24
click at [235, 293] on span "Monthly Gainers (>150%)" at bounding box center [237, 292] width 90 height 10
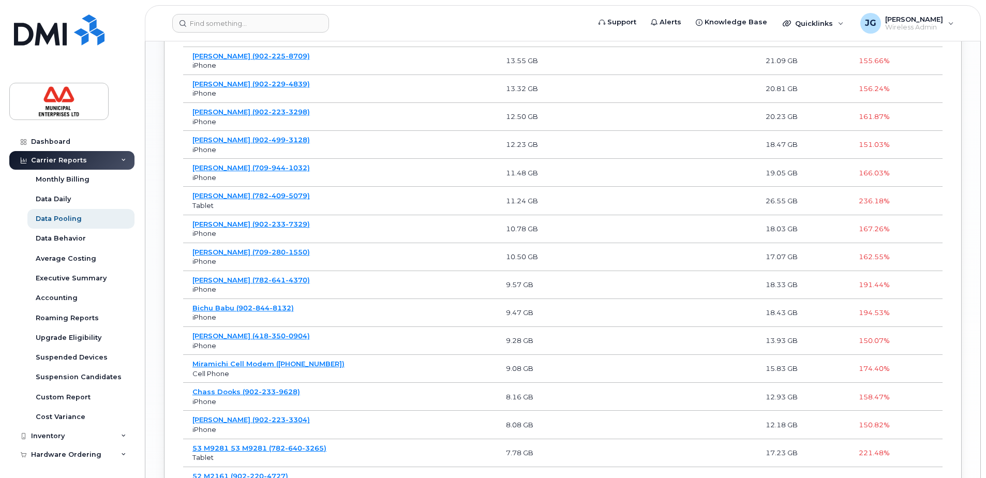
scroll to position [1539, 0]
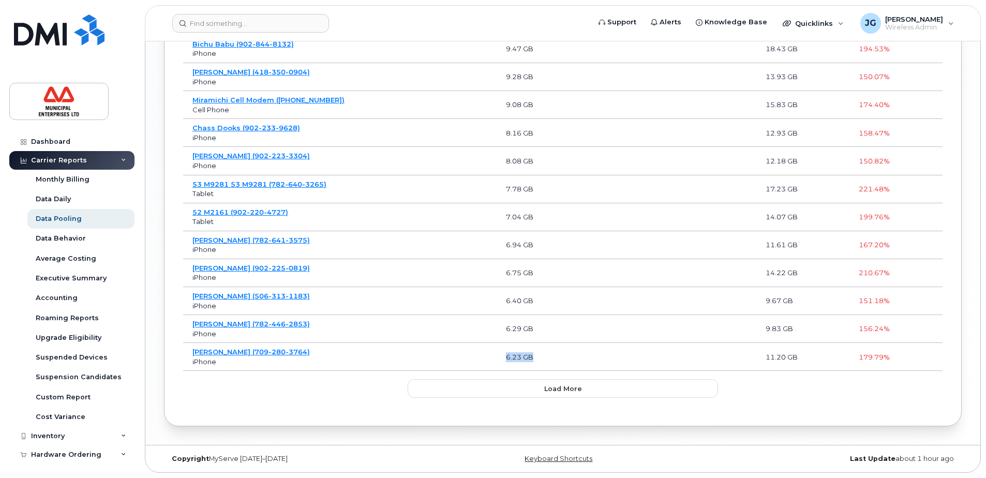
drag, startPoint x: 519, startPoint y: 360, endPoint x: 490, endPoint y: 360, distance: 29.0
click at [497, 360] on td "6.23 GB" at bounding box center [627, 357] width 260 height 28
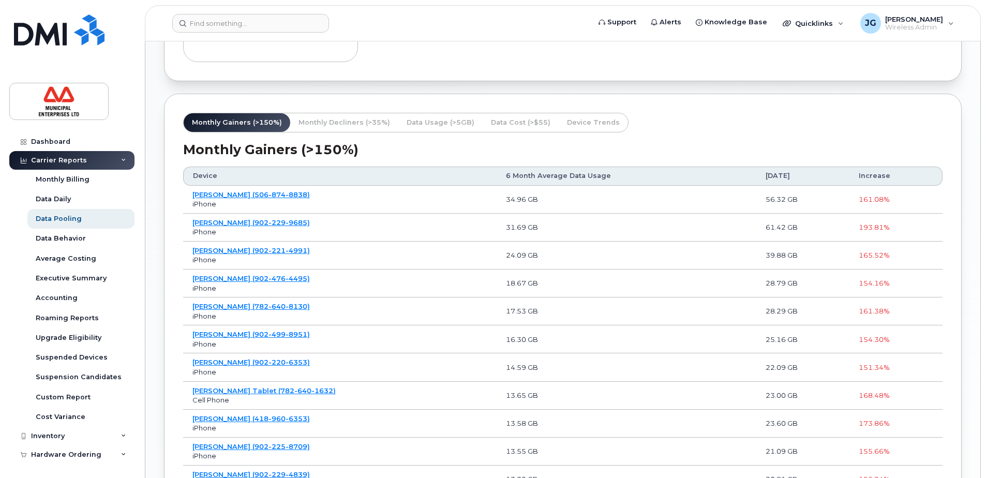
scroll to position [763, 0]
